Goal: Register for event/course: Register for event/course

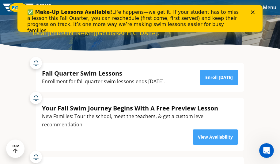
click at [255, 13] on div "Close" at bounding box center [254, 12] width 6 height 4
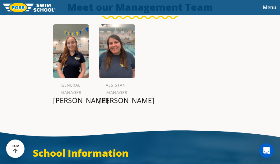
scroll to position [674, 0]
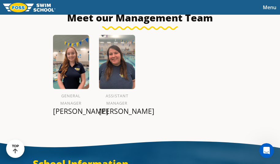
click at [271, 10] on span "Menu" at bounding box center [269, 7] width 13 height 7
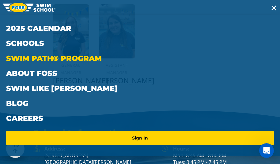
scroll to position [704, 0]
click at [39, 60] on link "Swim Path® Program" at bounding box center [140, 58] width 268 height 15
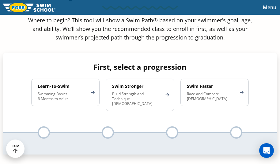
scroll to position [337, 0]
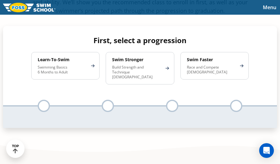
click at [46, 105] on div at bounding box center [44, 106] width 12 height 12
click at [108, 106] on div at bounding box center [108, 106] width 12 height 12
click at [180, 106] on ul at bounding box center [172, 106] width 64 height 12
click at [228, 100] on ul at bounding box center [236, 106] width 64 height 12
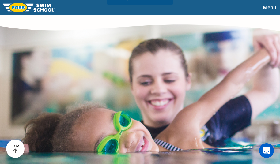
scroll to position [1011, 0]
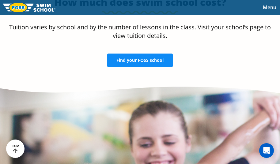
click at [138, 62] on span "Find your FOSS school" at bounding box center [139, 60] width 47 height 4
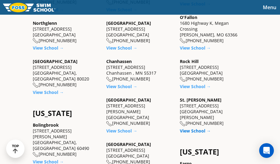
scroll to position [306, 0]
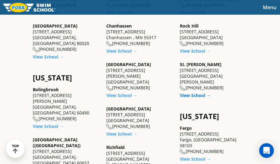
click at [194, 92] on link "View School →" at bounding box center [195, 95] width 31 height 6
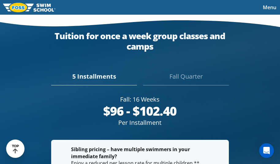
scroll to position [1089, 0]
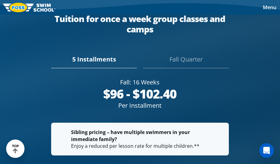
click at [177, 59] on div "Fall Quarter" at bounding box center [186, 61] width 86 height 13
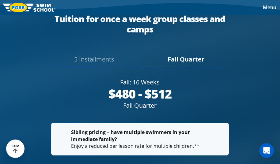
click at [92, 62] on div "5 Installments" at bounding box center [94, 61] width 86 height 13
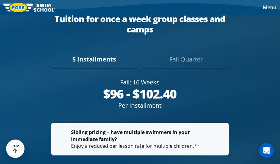
click at [180, 58] on div "Fall Quarter" at bounding box center [186, 61] width 86 height 13
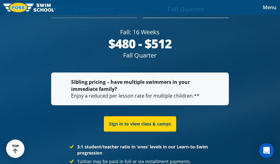
scroll to position [1102, 0]
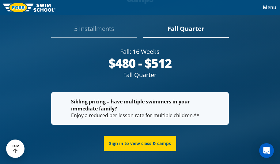
click at [101, 33] on div "5 Installments" at bounding box center [94, 30] width 86 height 13
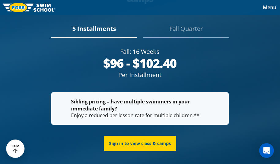
click at [176, 31] on div "Fall Quarter" at bounding box center [186, 30] width 86 height 13
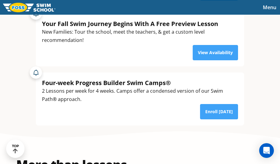
scroll to position [17, 0]
